Goal: Task Accomplishment & Management: Use online tool/utility

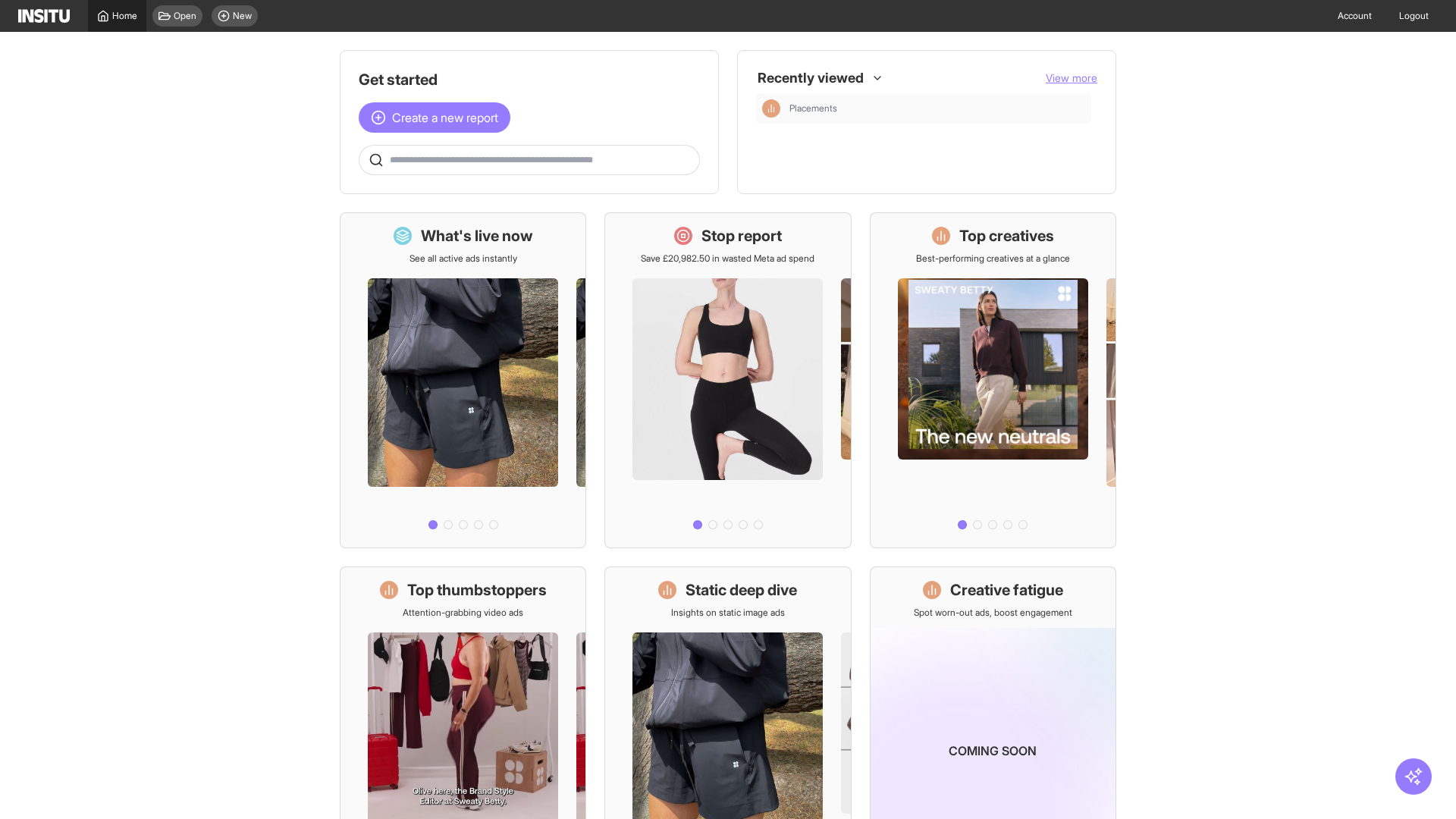
click at [117, 16] on span "Home" at bounding box center [125, 16] width 25 height 12
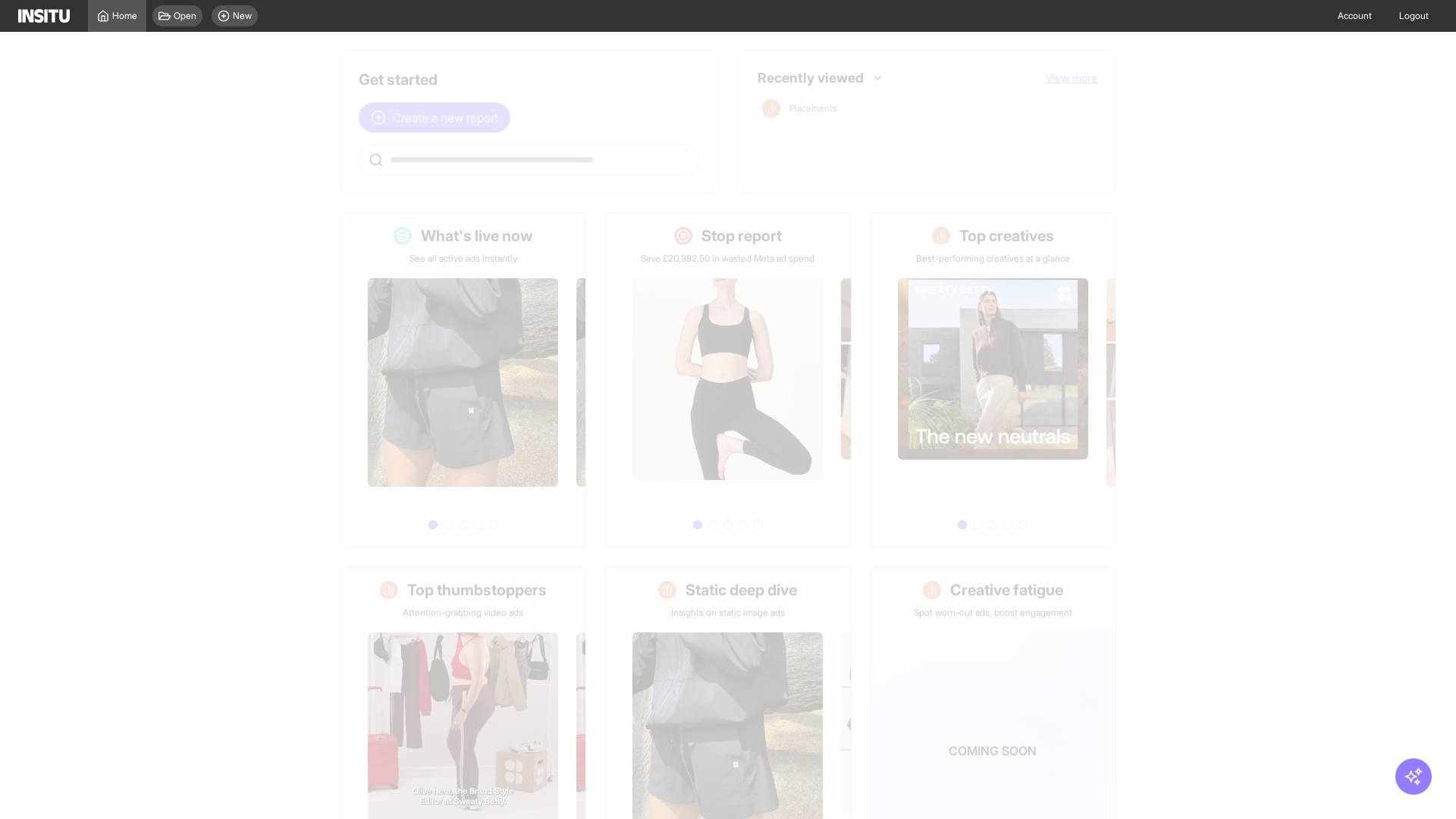
click at [439, 118] on span "Create a new report" at bounding box center [445, 117] width 106 height 18
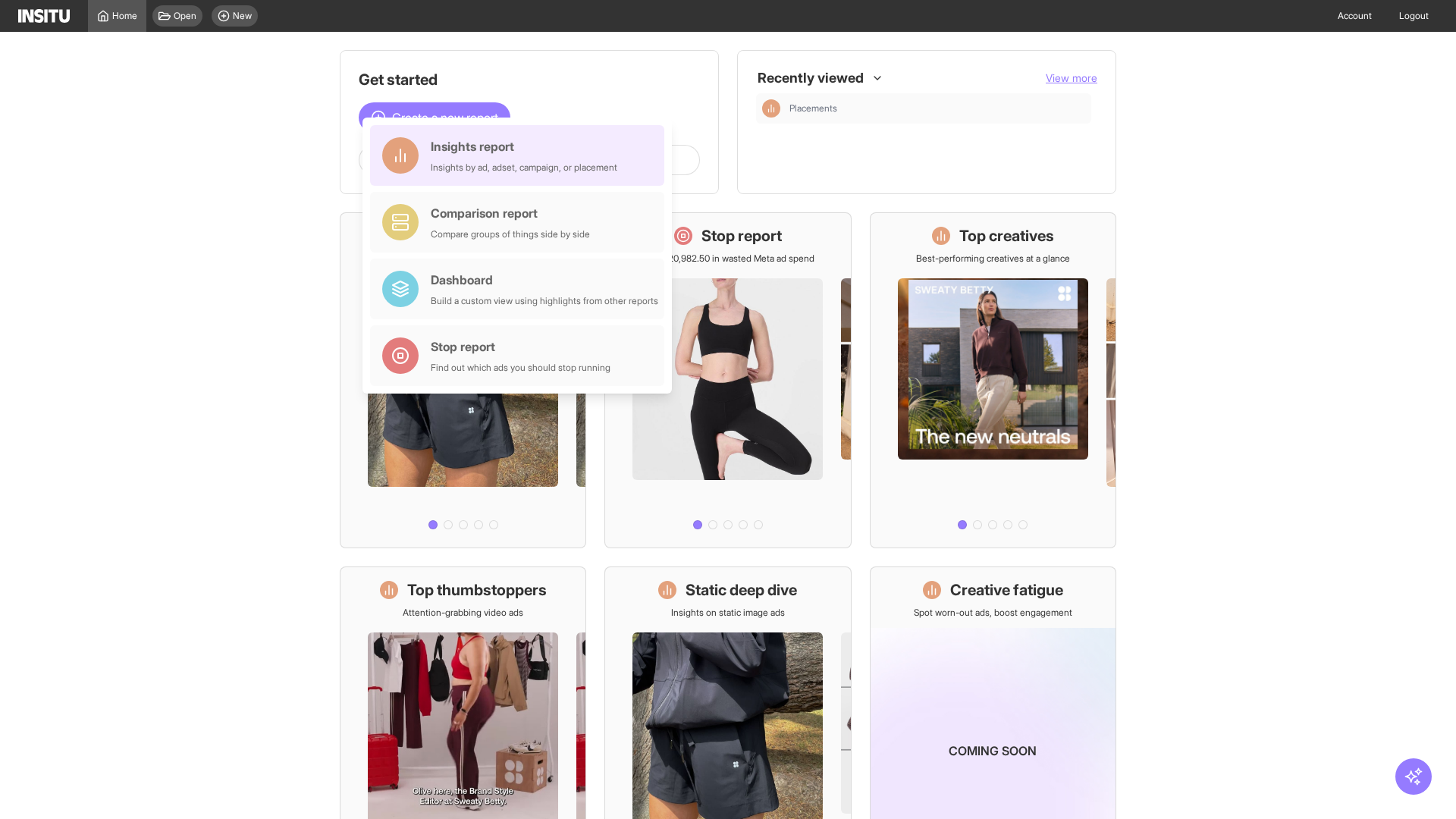
click at [521, 155] on div "Insights report Insights by ad, adset, campaign, or placement" at bounding box center [524, 155] width 187 height 36
